Goal: Task Accomplishment & Management: Manage account settings

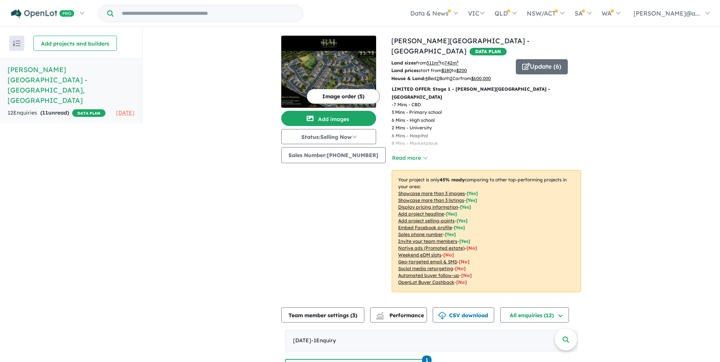
click at [102, 82] on h5 "Berrin Meadows Estate - Mount Gambier , SA" at bounding box center [71, 84] width 127 height 41
click at [18, 43] on img "button" at bounding box center [17, 44] width 8 height 6
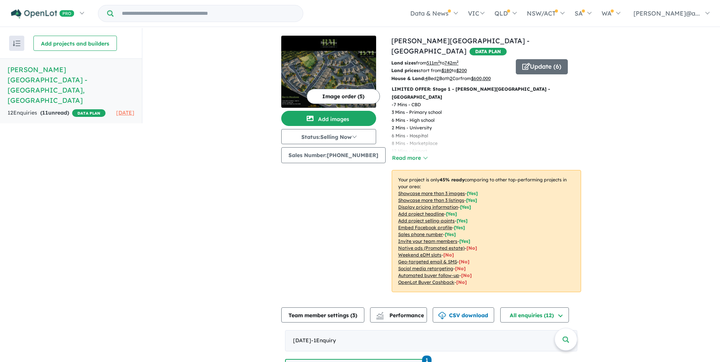
click at [574, 174] on p "Your project is only 45 % ready comparing to other top-performing projects in y…" at bounding box center [486, 231] width 189 height 122
click at [15, 46] on img "button" at bounding box center [17, 44] width 8 height 6
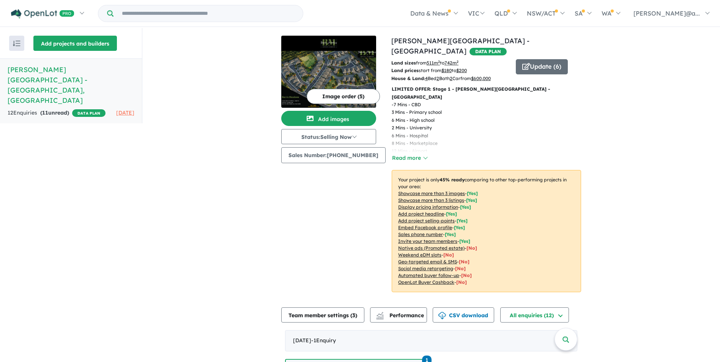
click at [100, 41] on button "Add projects and builders" at bounding box center [74, 43] width 83 height 15
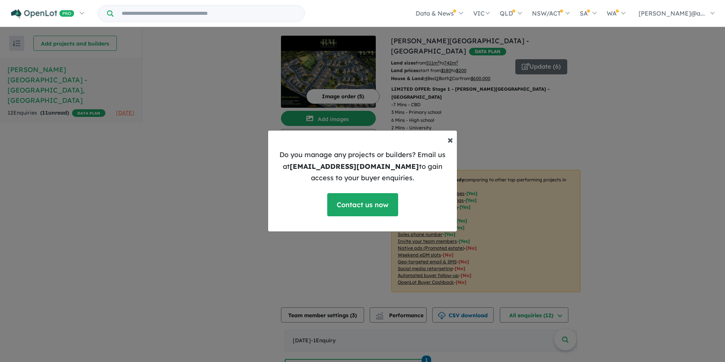
click at [449, 138] on span "×" at bounding box center [451, 139] width 6 height 13
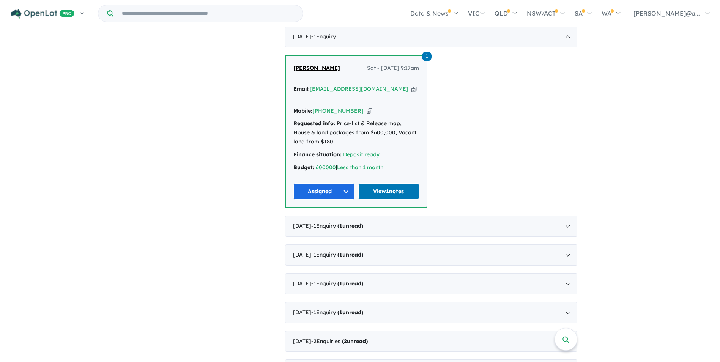
scroll to position [305, 0]
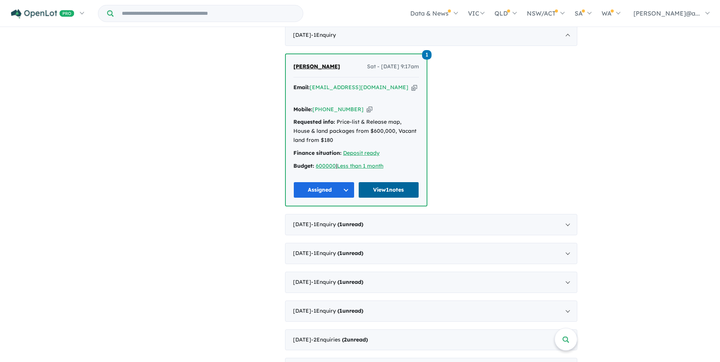
click at [405, 182] on link "View 1 notes" at bounding box center [388, 190] width 61 height 16
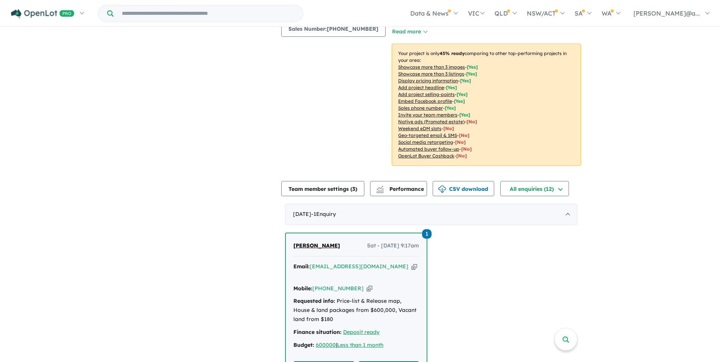
scroll to position [0, 0]
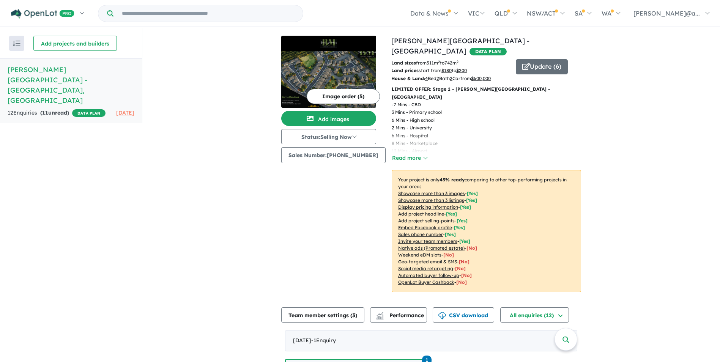
click at [72, 109] on span "DATA PLAN" at bounding box center [88, 113] width 33 height 8
click at [332, 81] on img at bounding box center [328, 79] width 95 height 57
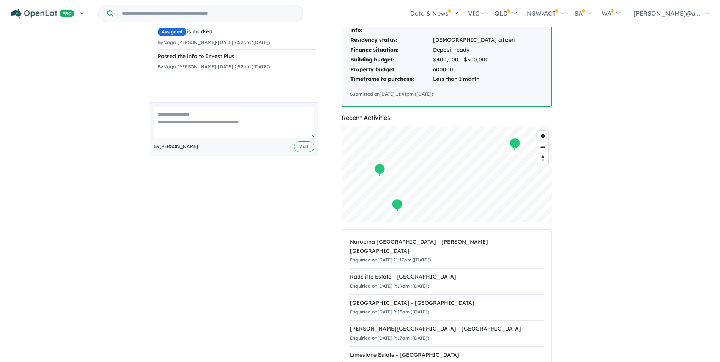
scroll to position [222, 0]
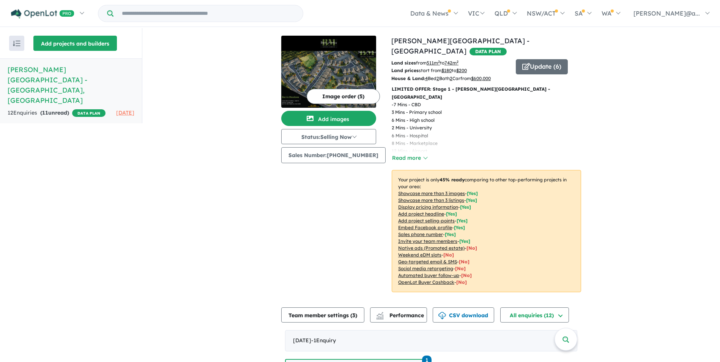
click at [89, 41] on button "Add projects and builders" at bounding box center [74, 43] width 83 height 15
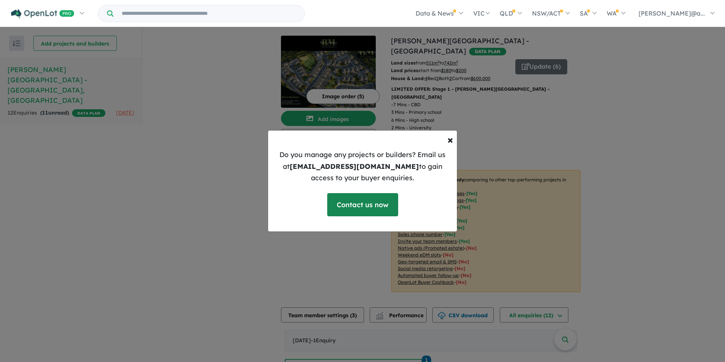
click at [377, 201] on link "Contact us now" at bounding box center [362, 204] width 71 height 23
